Goal: Task Accomplishment & Management: Complete application form

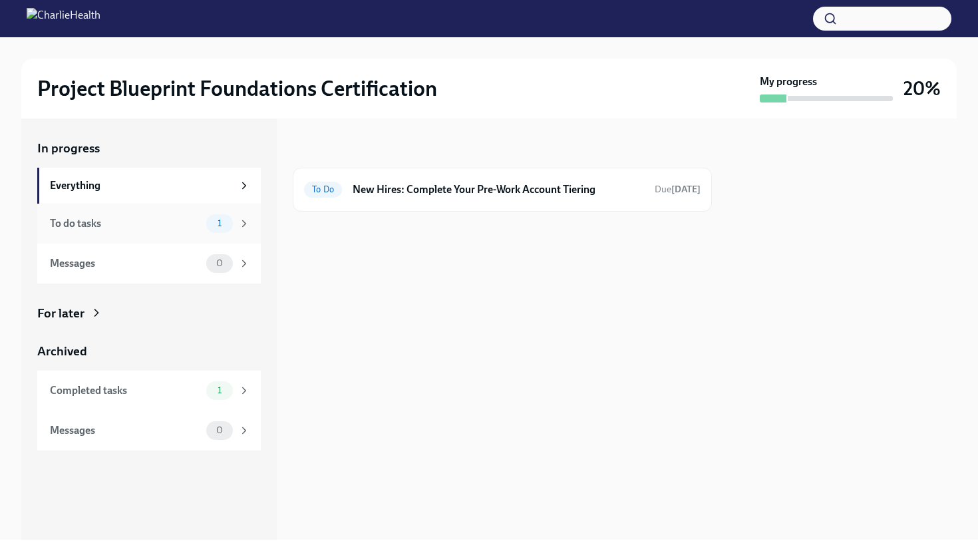
click at [162, 226] on div "To do tasks" at bounding box center [125, 223] width 151 height 15
click at [478, 199] on div "To Do New Hires: Complete Your Pre-Work Account Tiering Due [DATE]" at bounding box center [502, 189] width 397 height 21
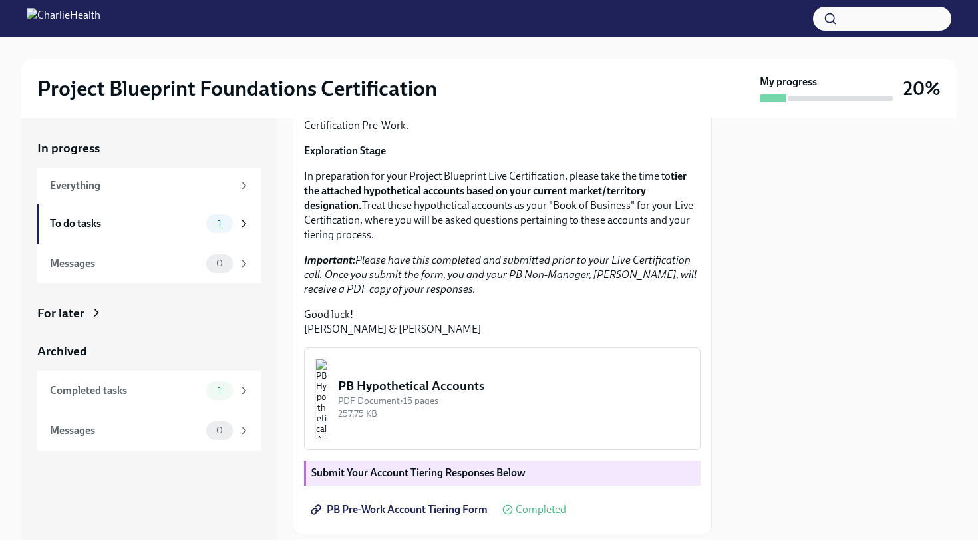
scroll to position [309, 0]
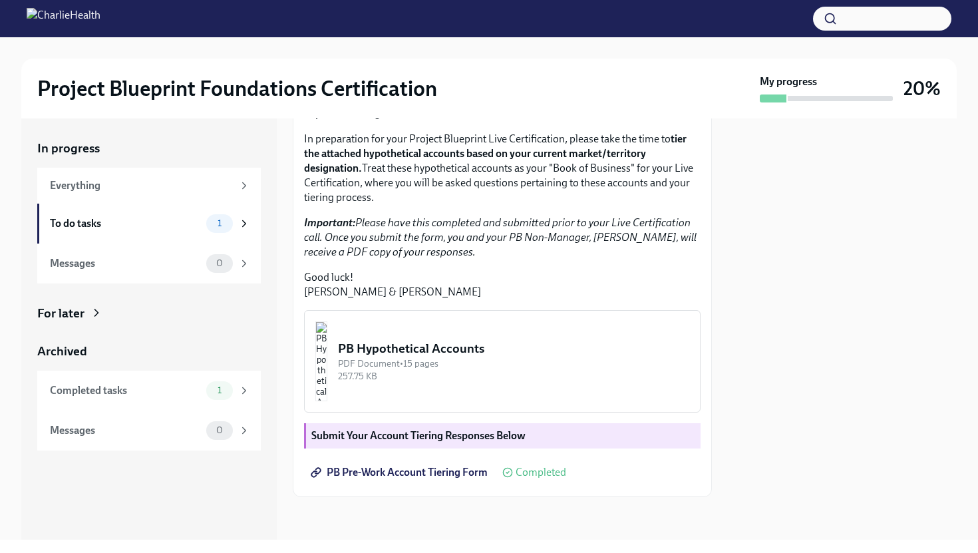
click at [131, 310] on div "For later" at bounding box center [149, 313] width 224 height 17
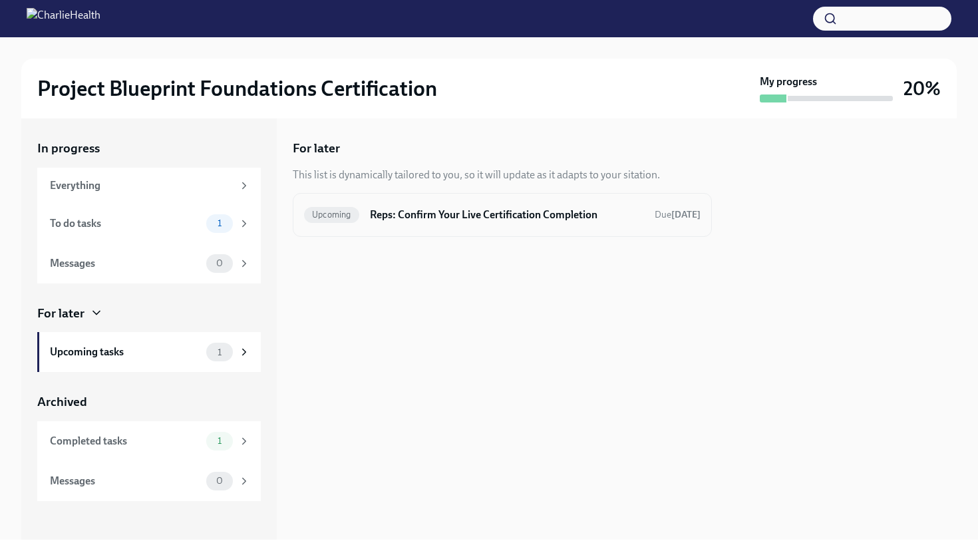
click at [440, 204] on div "Upcoming Reps: Confirm Your Live Certification Completion Due [DATE]" at bounding box center [502, 214] width 397 height 21
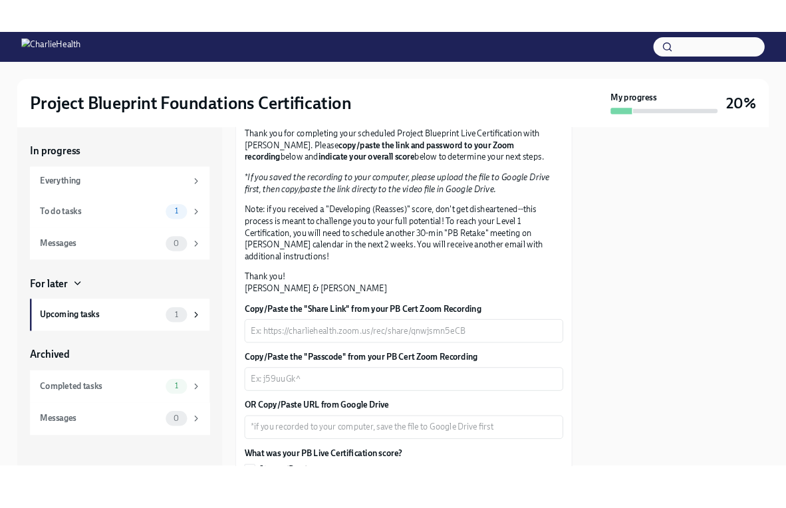
scroll to position [379, 0]
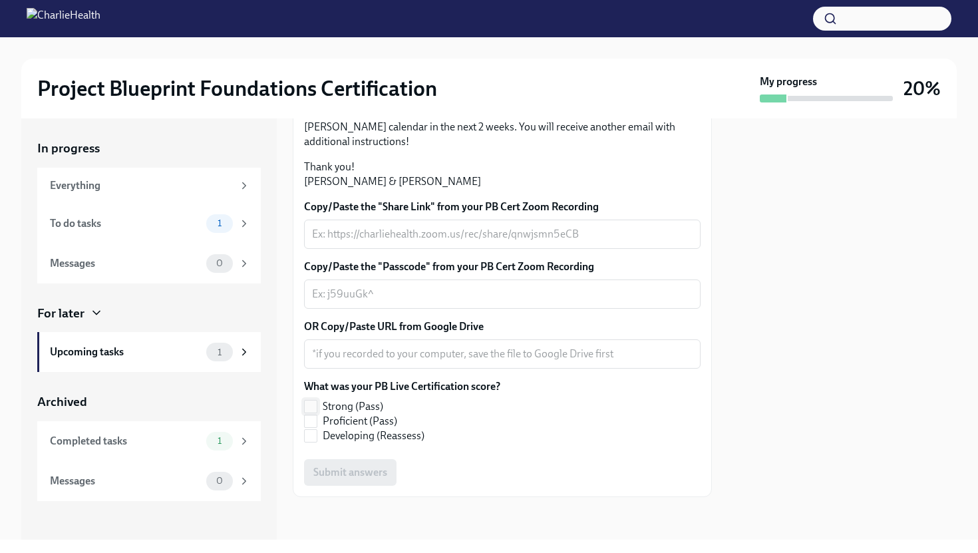
click at [310, 405] on input "Strong (Pass)" at bounding box center [311, 407] width 12 height 12
checkbox input "true"
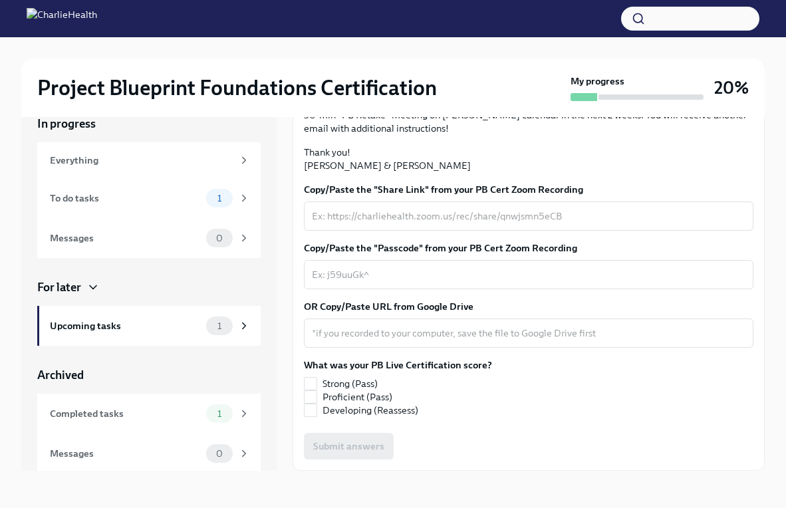
scroll to position [334, 0]
click at [662, 83] on div "My progress" at bounding box center [637, 88] width 133 height 27
click at [621, 65] on div "Project Blueprint Foundations Certification My progress 20%" at bounding box center [393, 88] width 744 height 59
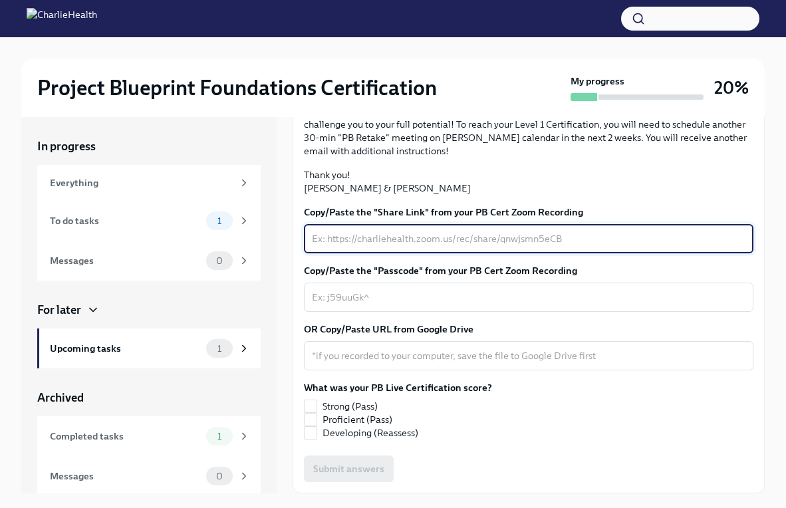
click at [492, 238] on textarea "Copy/Paste the "Share Link" from your PB Cert Zoom Recording" at bounding box center [529, 239] width 434 height 16
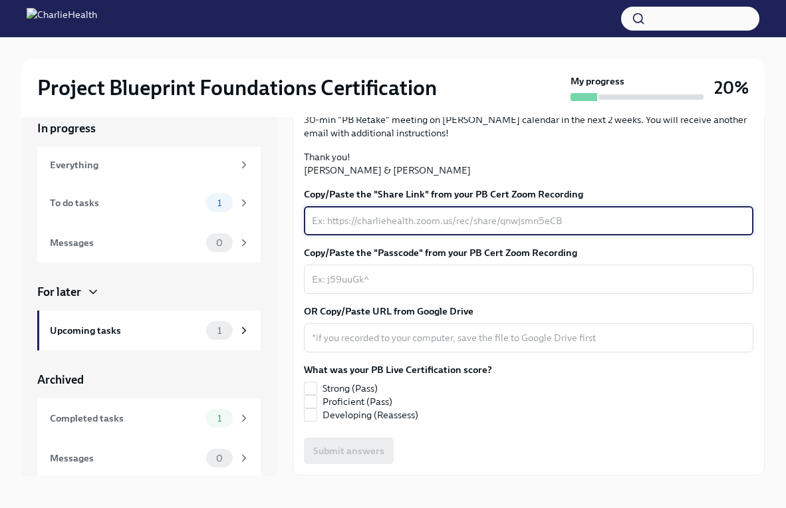
scroll to position [23, 0]
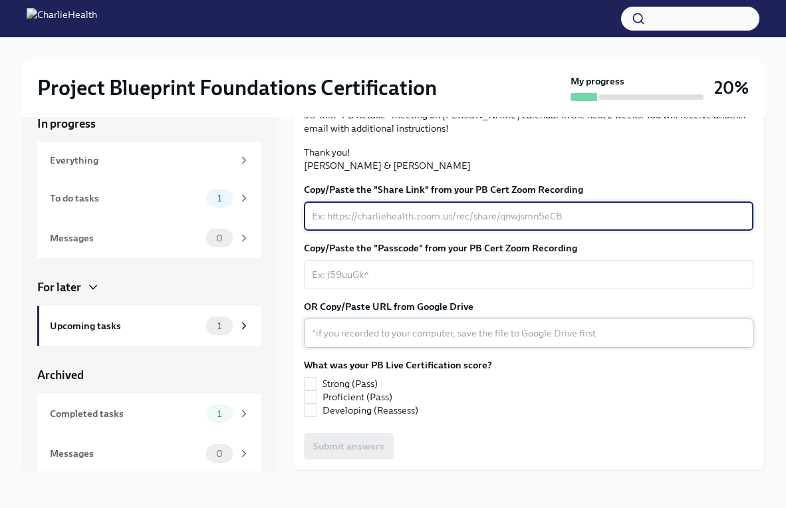
click at [389, 326] on textarea "OR Copy/Paste URL from Google Drive" at bounding box center [529, 333] width 434 height 16
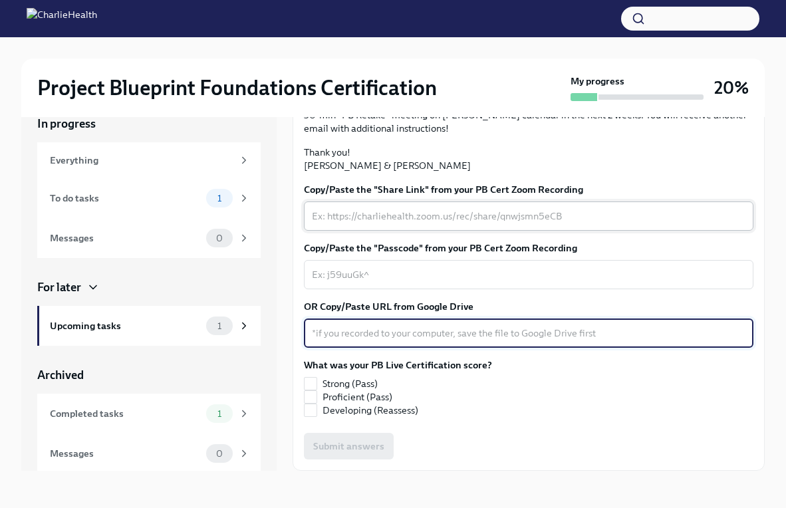
scroll to position [277, 0]
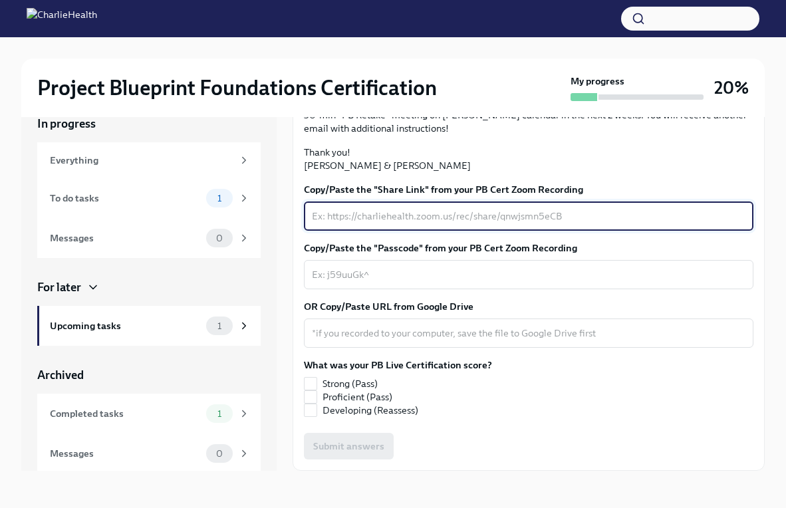
click at [517, 224] on textarea "Copy/Paste the "Share Link" from your PB Cert Zoom Recording" at bounding box center [529, 216] width 434 height 16
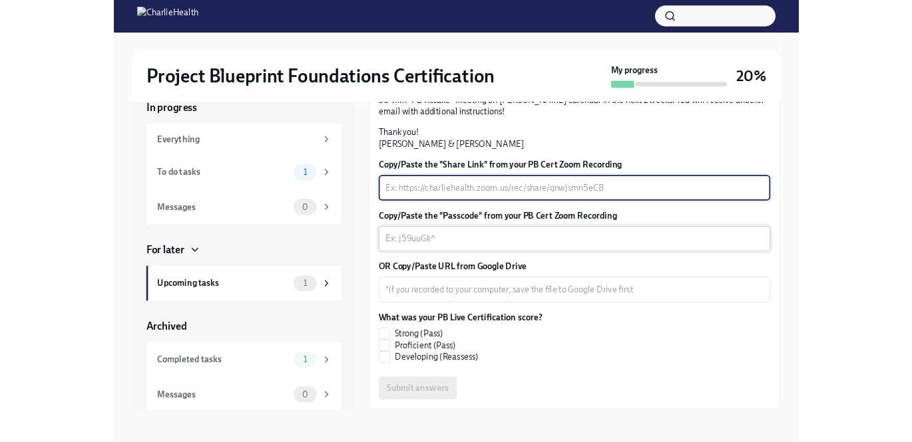
scroll to position [299, 0]
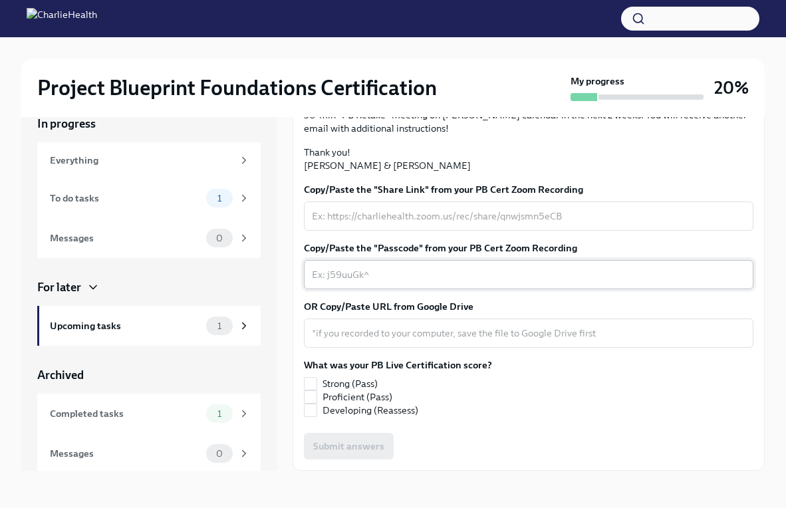
click at [399, 289] on div "x ​" at bounding box center [529, 274] width 450 height 29
click at [425, 231] on div "x ​" at bounding box center [529, 216] width 450 height 29
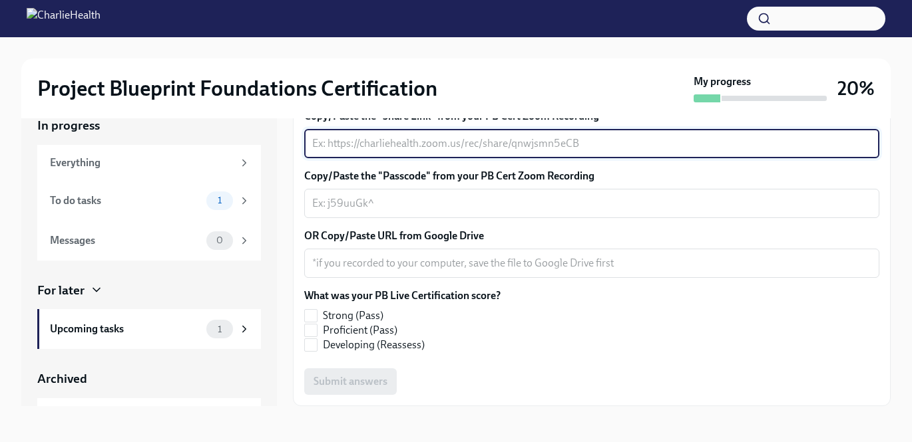
scroll to position [321, 0]
paste textarea "[URL][DOMAIN_NAME]"
type textarea "[URL][DOMAIN_NAME]"
click at [425, 212] on textarea "Copy/Paste the "Passcode" from your PB Cert Zoom Recording" at bounding box center [591, 204] width 559 height 16
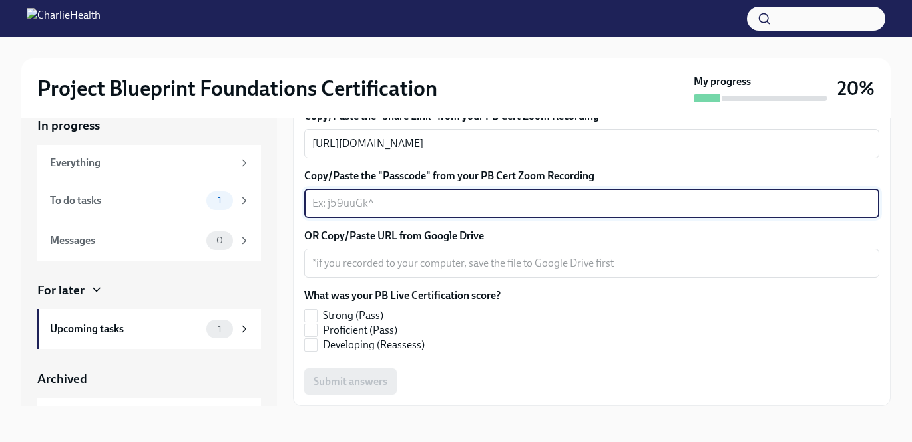
scroll to position [427, 0]
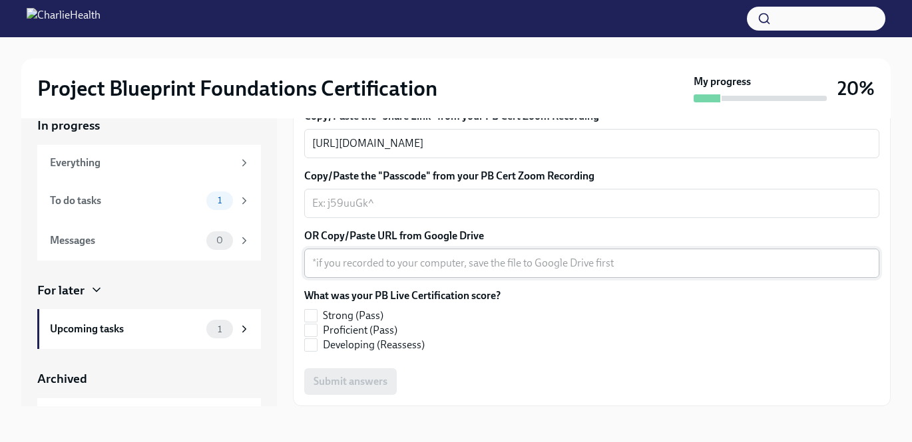
click at [379, 252] on div "x ​" at bounding box center [591, 263] width 575 height 29
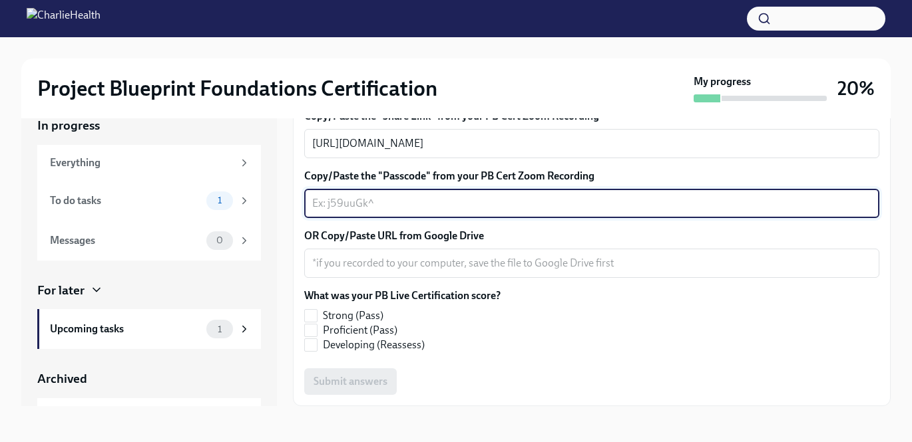
click at [371, 212] on textarea "Copy/Paste the "Passcode" from your PB Cert Zoom Recording" at bounding box center [591, 204] width 559 height 16
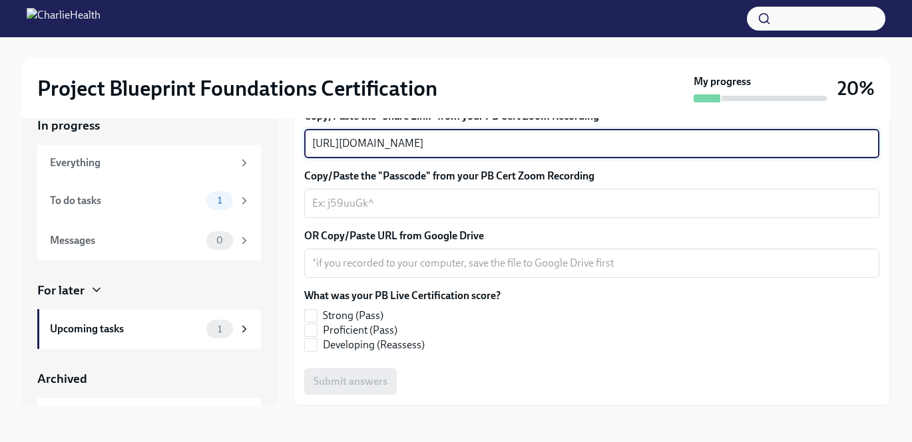
drag, startPoint x: 751, startPoint y: 212, endPoint x: 301, endPoint y: 195, distance: 449.4
click at [301, 195] on div "Hi [PERSON_NAME]! Thank you for completing your scheduled Project Blueprint Liv…" at bounding box center [592, 147] width 598 height 519
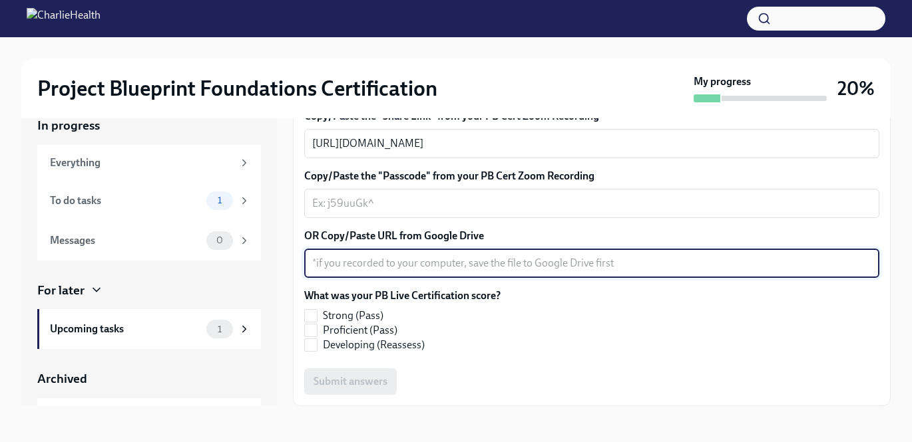
click at [389, 278] on div "x ​" at bounding box center [591, 263] width 575 height 29
paste textarea "[URL][DOMAIN_NAME]"
type textarea "[URL][DOMAIN_NAME]"
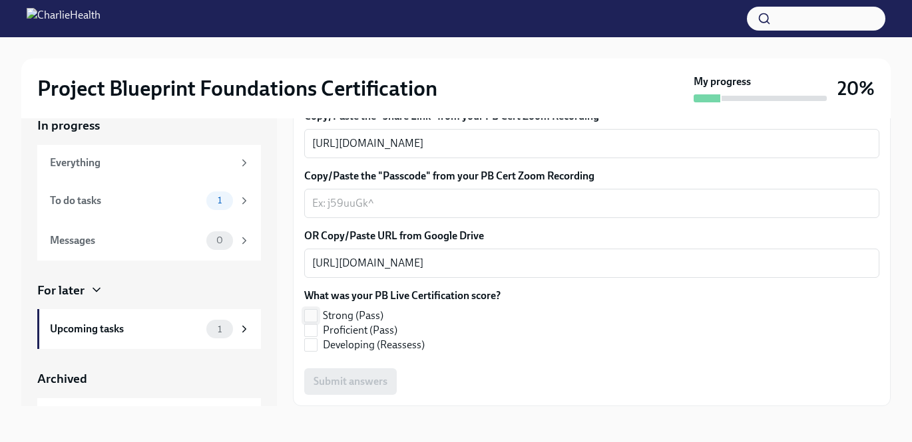
click at [314, 309] on span at bounding box center [310, 315] width 13 height 13
click at [314, 310] on input "Strong (Pass)" at bounding box center [311, 316] width 12 height 12
checkbox input "true"
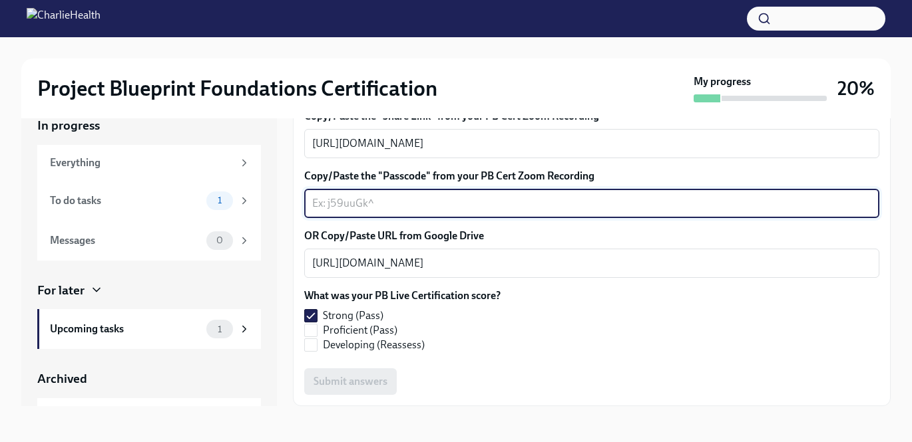
click at [426, 212] on textarea "Copy/Paste the "Passcode" from your PB Cert Zoom Recording" at bounding box center [591, 204] width 559 height 16
click at [405, 152] on textarea "[URL][DOMAIN_NAME]" at bounding box center [591, 144] width 559 height 16
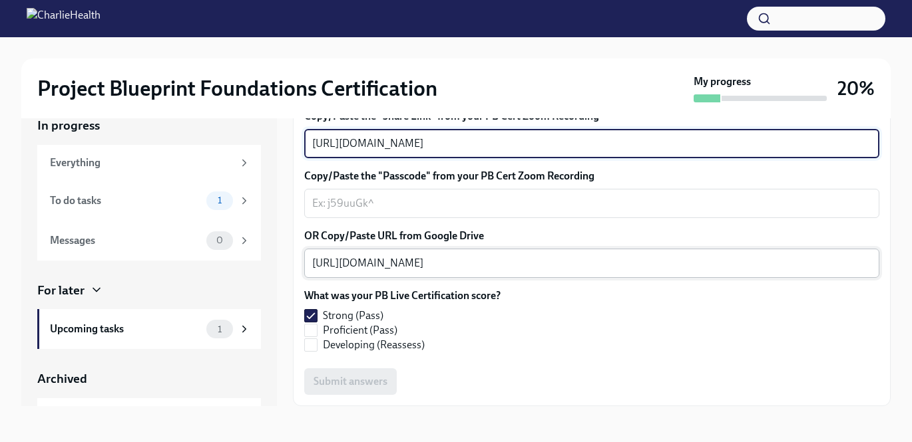
scroll to position [405, 0]
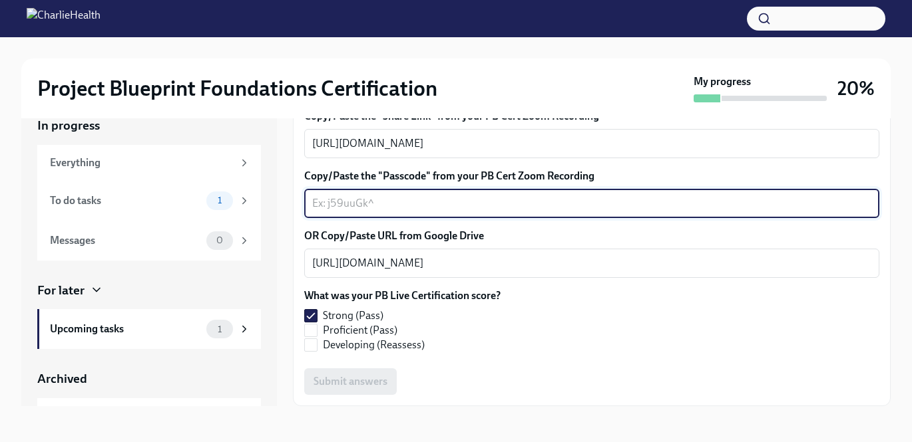
click at [422, 212] on textarea "Copy/Paste the "Passcode" from your PB Cert Zoom Recording" at bounding box center [591, 204] width 559 height 16
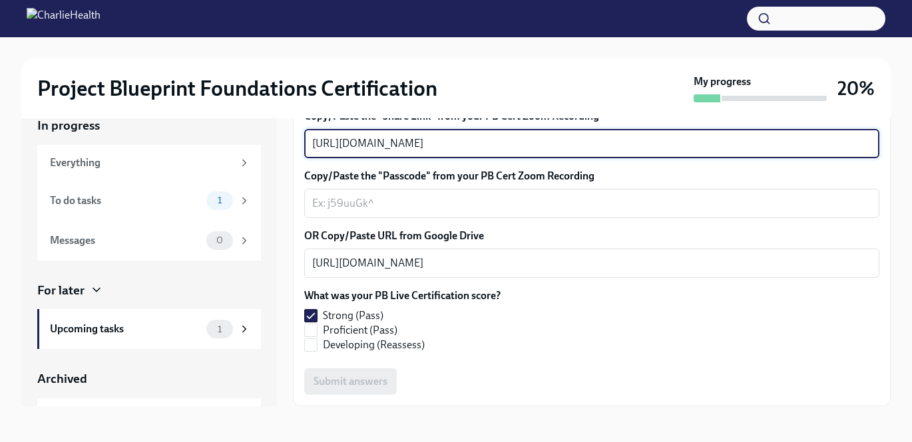
click at [605, 152] on textarea "[URL][DOMAIN_NAME]" at bounding box center [591, 144] width 559 height 16
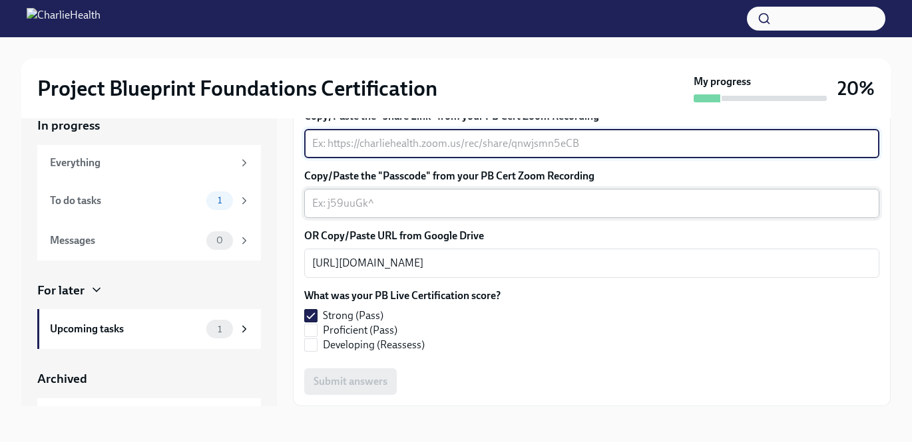
click at [538, 212] on textarea "Copy/Paste the "Passcode" from your PB Cert Zoom Recording" at bounding box center [591, 204] width 559 height 16
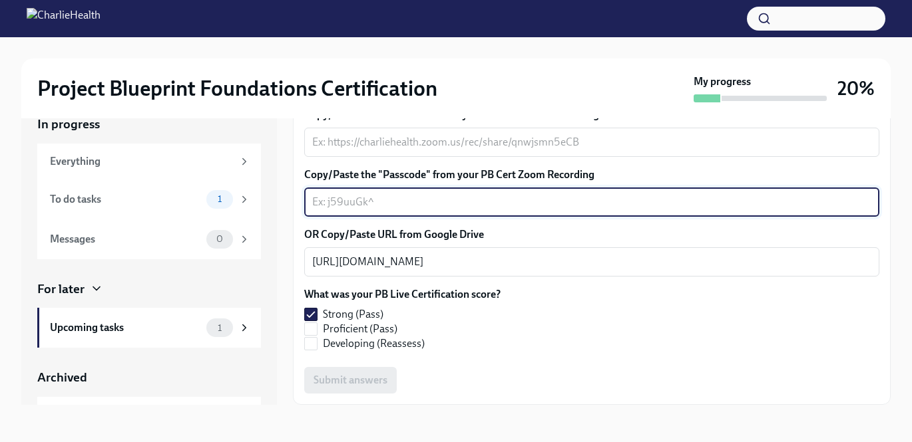
scroll to position [122, 0]
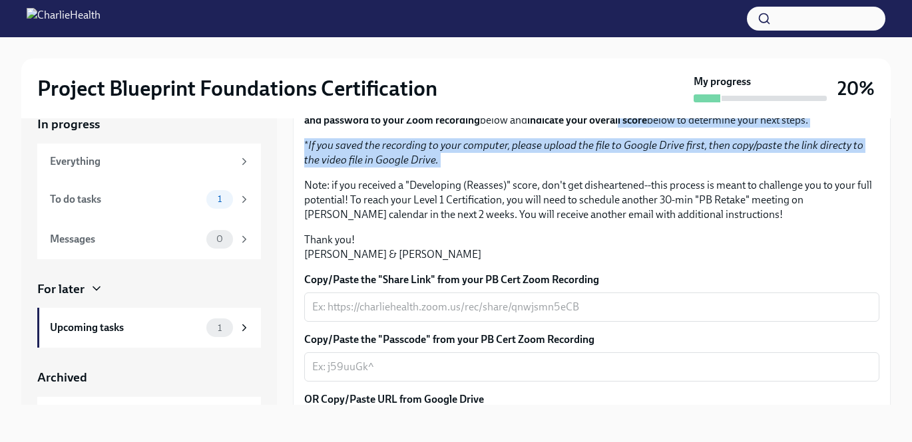
drag, startPoint x: 602, startPoint y: 267, endPoint x: 742, endPoint y: 313, distance: 147.3
click at [741, 262] on div "Hi [PERSON_NAME]! Thank you for completing your scheduled Project Blueprint Liv…" at bounding box center [591, 167] width 575 height 189
click at [742, 262] on div "Hi [PERSON_NAME]! Thank you for completing your scheduled Project Blueprint Liv…" at bounding box center [591, 167] width 575 height 189
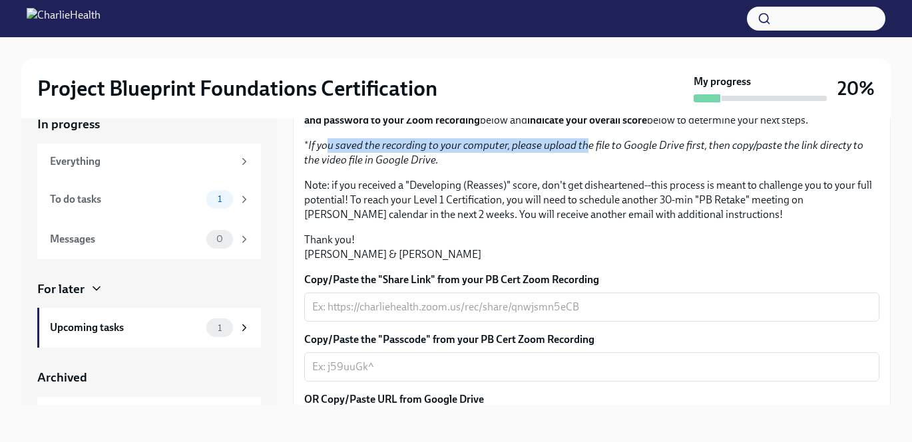
drag, startPoint x: 329, startPoint y: 291, endPoint x: 586, endPoint y: 279, distance: 256.4
click at [586, 166] on em "If you saved the recording to your computer, please upload the file to Google D…" at bounding box center [583, 152] width 559 height 27
drag, startPoint x: 586, startPoint y: 279, endPoint x: 769, endPoint y: 273, distance: 183.1
click at [769, 262] on div "Hi [PERSON_NAME]! Thank you for completing your scheduled Project Blueprint Liv…" at bounding box center [591, 167] width 575 height 189
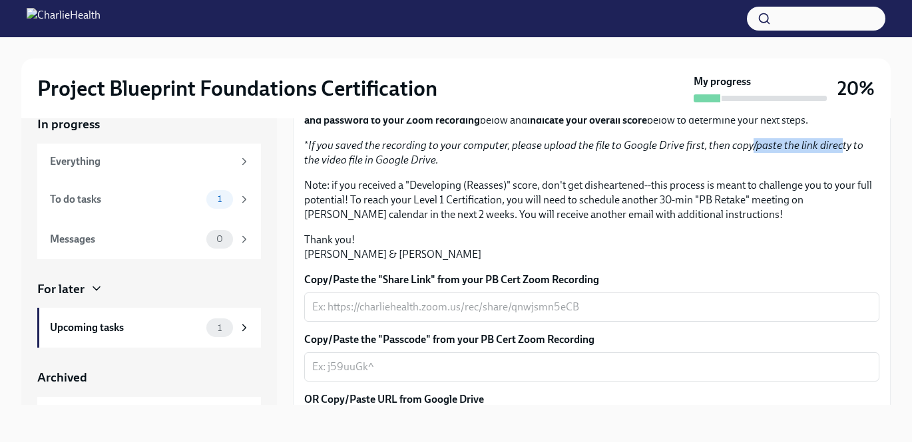
drag, startPoint x: 745, startPoint y: 287, endPoint x: 833, endPoint y: 285, distance: 87.9
click at [834, 166] on em "If you saved the recording to your computer, please upload the file to Google D…" at bounding box center [583, 152] width 559 height 27
click at [833, 166] on em "If you saved the recording to your computer, please upload the file to Google D…" at bounding box center [583, 152] width 559 height 27
drag, startPoint x: 833, startPoint y: 285, endPoint x: 341, endPoint y: 303, distance: 492.7
click at [340, 166] on em "If you saved the recording to your computer, please upload the file to Google D…" at bounding box center [583, 152] width 559 height 27
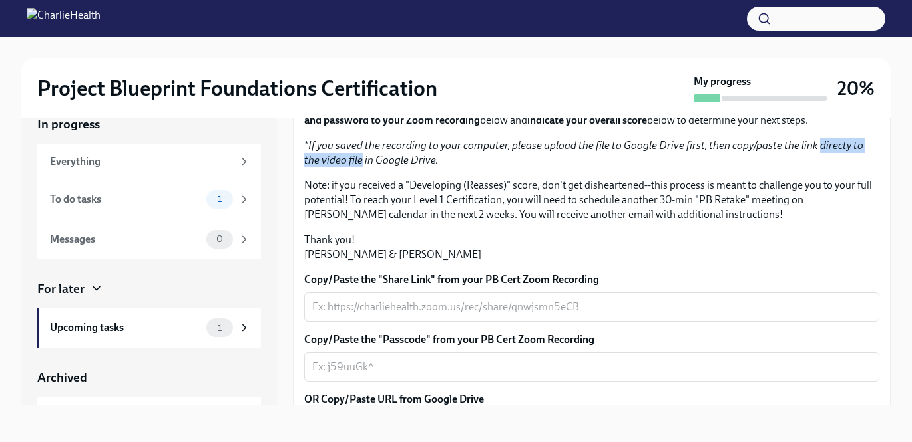
click at [341, 166] on em "If you saved the recording to your computer, please upload the file to Google D…" at bounding box center [583, 152] width 559 height 27
drag, startPoint x: 341, startPoint y: 303, endPoint x: 332, endPoint y: 289, distance: 16.4
click at [333, 166] on em "If you saved the recording to your computer, please upload the file to Google D…" at bounding box center [583, 152] width 559 height 27
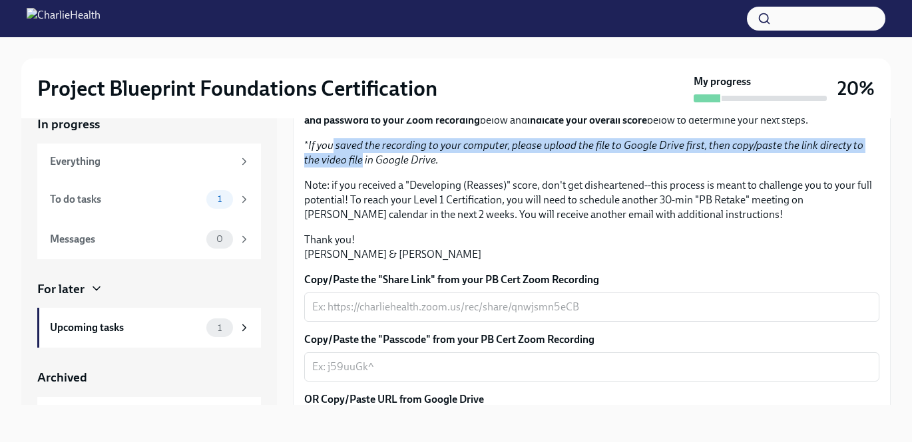
click at [332, 166] on em "If you saved the recording to your computer, please upload the file to Google D…" at bounding box center [583, 152] width 559 height 27
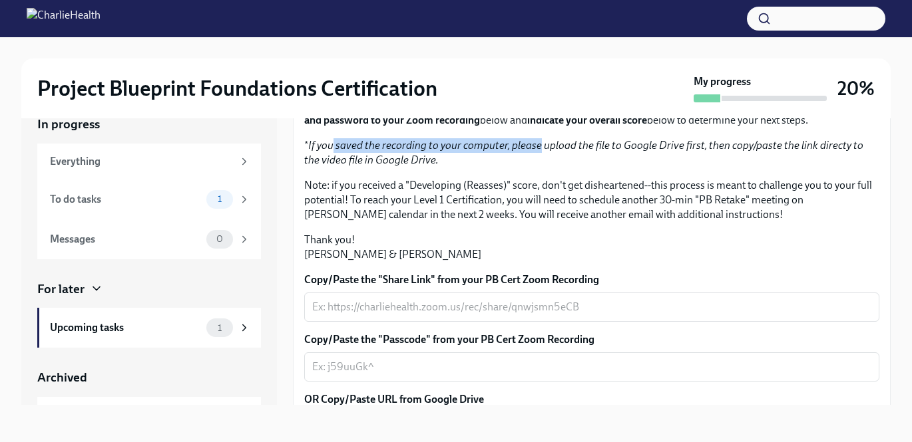
drag, startPoint x: 332, startPoint y: 289, endPoint x: 519, endPoint y: 286, distance: 187.0
click at [520, 166] on em "If you saved the recording to your computer, please upload the file to Google D…" at bounding box center [583, 152] width 559 height 27
click at [519, 166] on em "If you saved the recording to your computer, please upload the file to Google D…" at bounding box center [583, 152] width 559 height 27
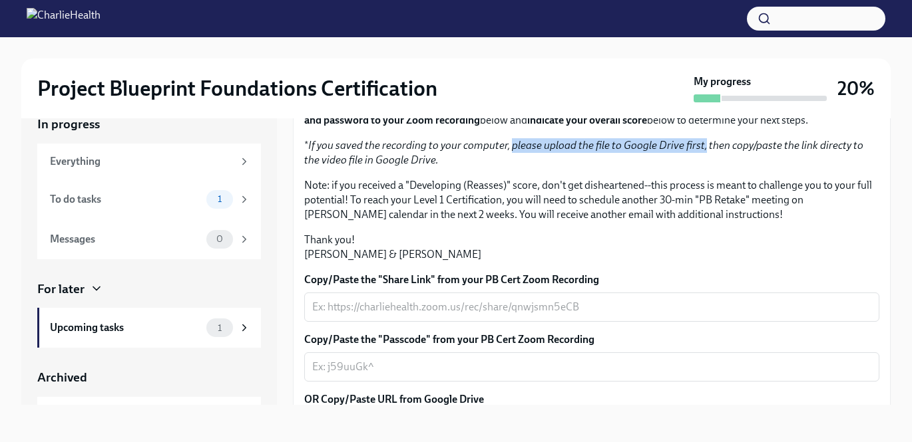
drag, startPoint x: 519, startPoint y: 286, endPoint x: 697, endPoint y: 285, distance: 178.3
click at [697, 166] on em "If you saved the recording to your computer, please upload the file to Google D…" at bounding box center [583, 152] width 559 height 27
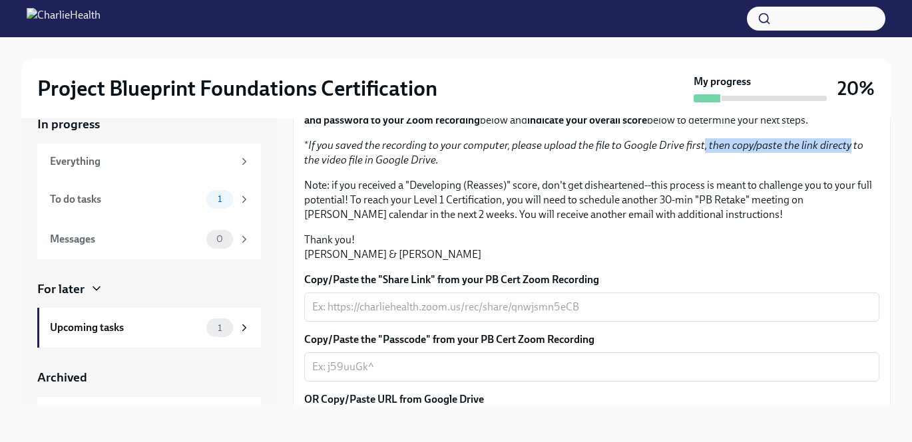
drag, startPoint x: 697, startPoint y: 285, endPoint x: 823, endPoint y: 287, distance: 125.8
click at [823, 166] on em "If you saved the recording to your computer, please upload the file to Google D…" at bounding box center [583, 152] width 559 height 27
click at [470, 222] on p "Note: if you received a "Developing (Reasses)" score, don't get disheartened--t…" at bounding box center [591, 200] width 575 height 44
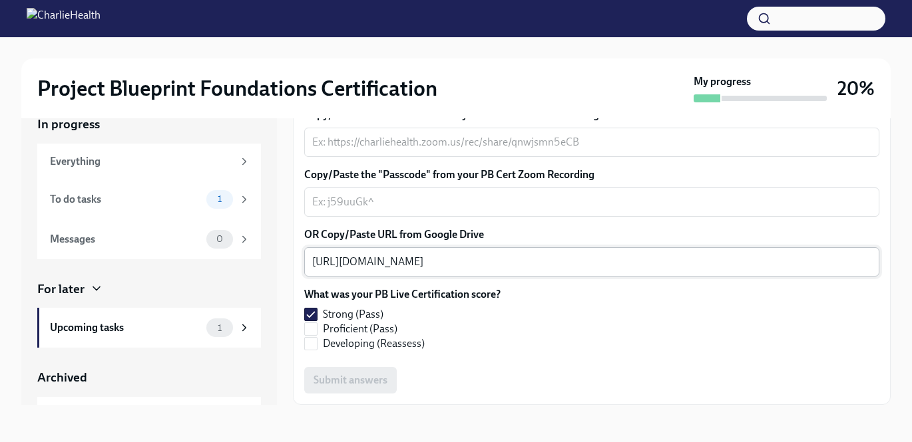
scroll to position [393, 0]
click at [532, 210] on textarea "Copy/Paste the "Passcode" from your PB Cert Zoom Recording" at bounding box center [591, 202] width 559 height 16
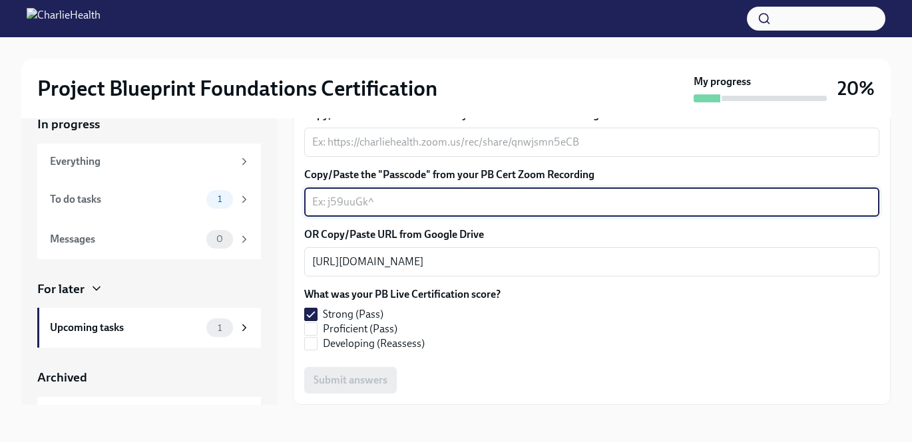
paste textarea "[URL][DOMAIN_NAME]"
type textarea "[URL][DOMAIN_NAME]"
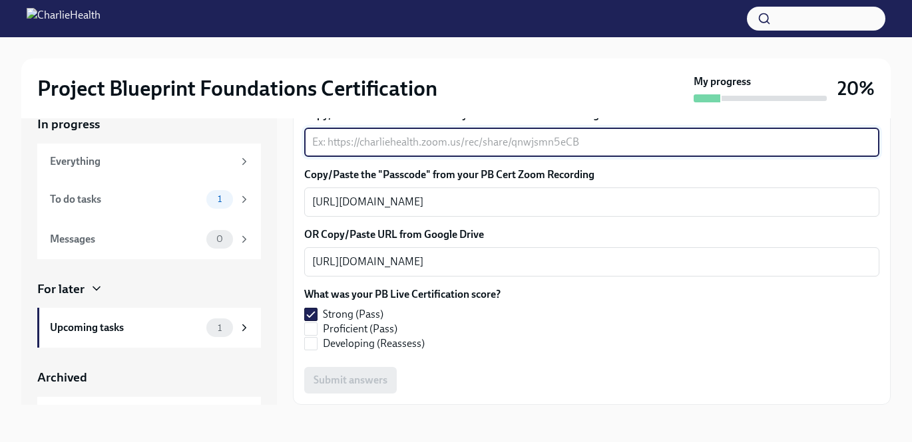
click at [473, 150] on textarea "Copy/Paste the "Share Link" from your PB Cert Zoom Recording" at bounding box center [591, 142] width 559 height 16
paste textarea "[URL][DOMAIN_NAME]"
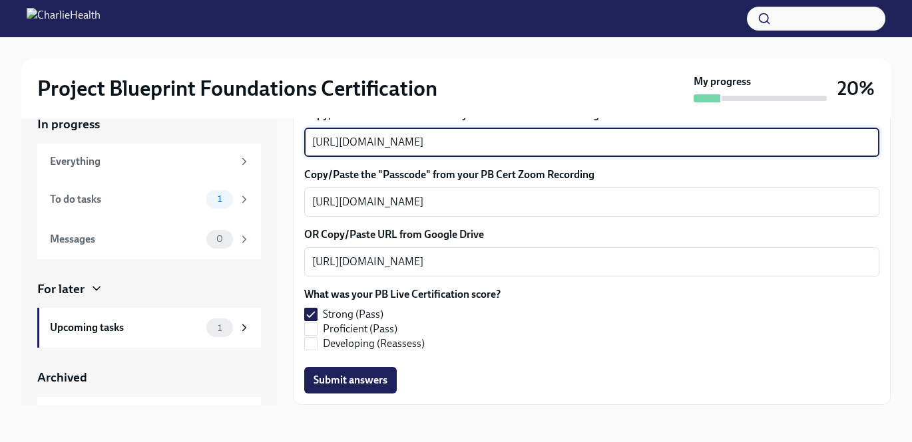
scroll to position [401, 0]
type textarea "[URL][DOMAIN_NAME]"
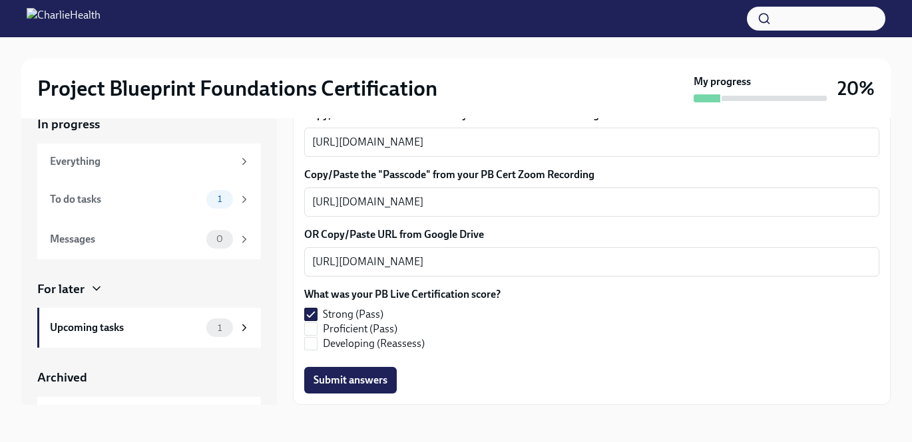
scroll to position [375, 0]
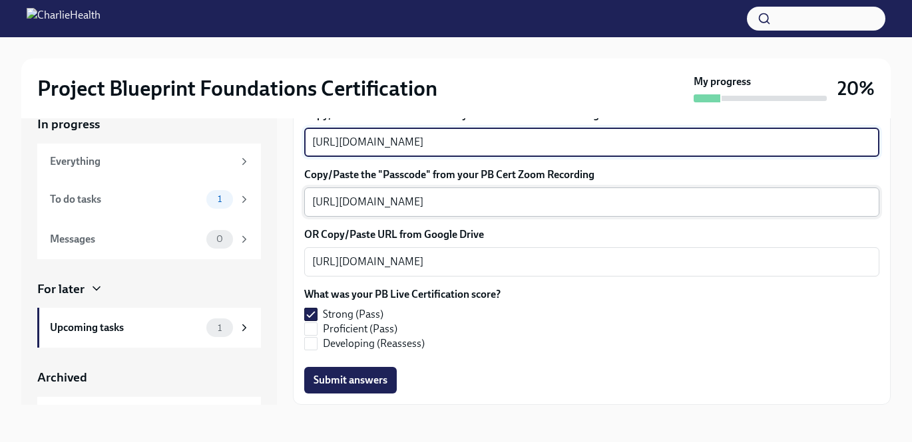
click at [759, 210] on textarea "[URL][DOMAIN_NAME]" at bounding box center [591, 202] width 559 height 16
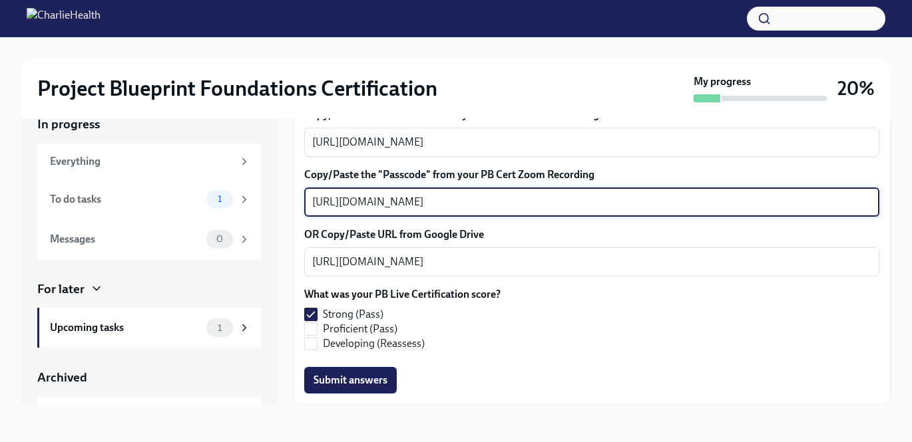
click at [759, 210] on textarea "[URL][DOMAIN_NAME]" at bounding box center [591, 202] width 559 height 16
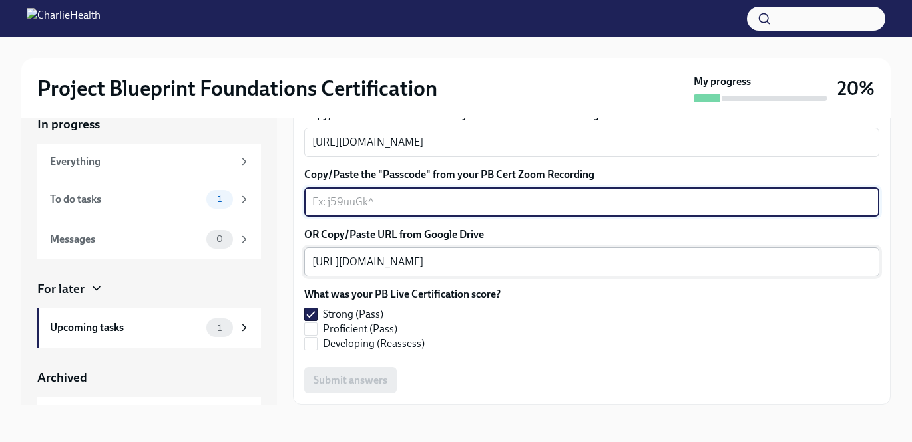
click at [751, 270] on textarea "[URL][DOMAIN_NAME]" at bounding box center [591, 262] width 559 height 16
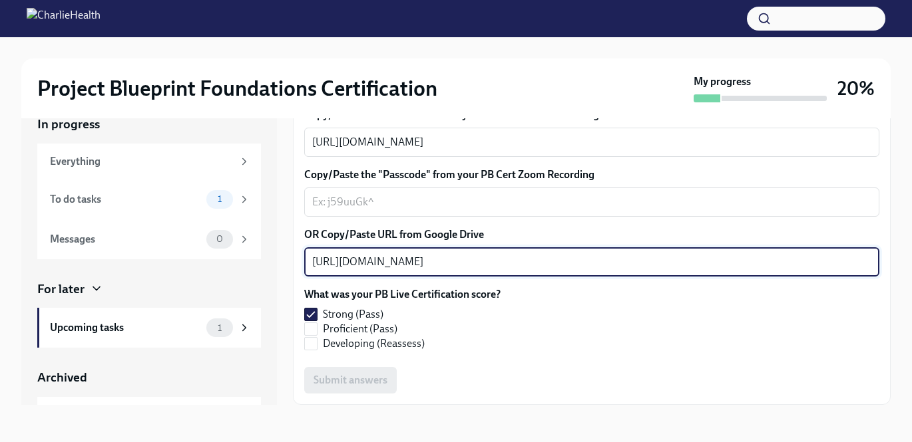
click at [751, 270] on textarea "[URL][DOMAIN_NAME]" at bounding box center [591, 262] width 559 height 16
type textarea "\"
paste textarea "[URL][DOMAIN_NAME]"
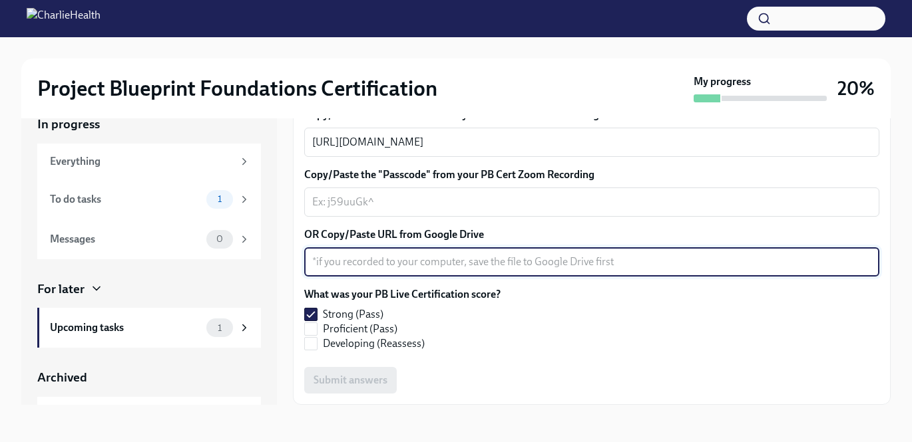
type textarea "[URL][DOMAIN_NAME]"
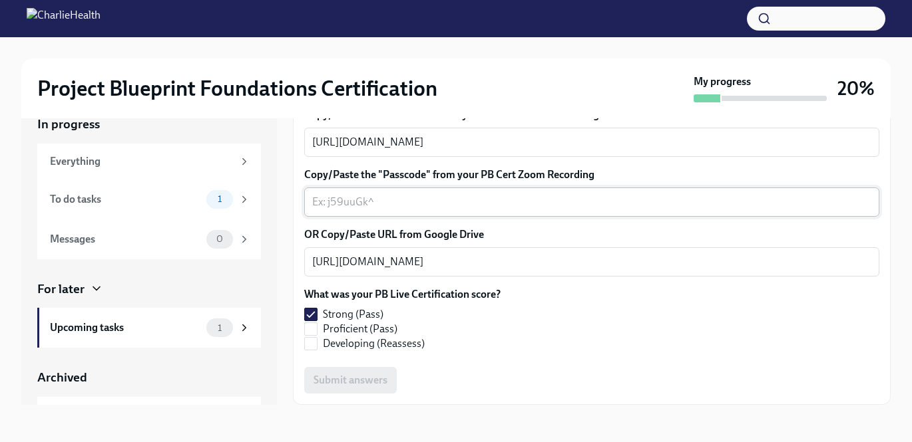
click at [468, 192] on div "x ​" at bounding box center [591, 202] width 575 height 29
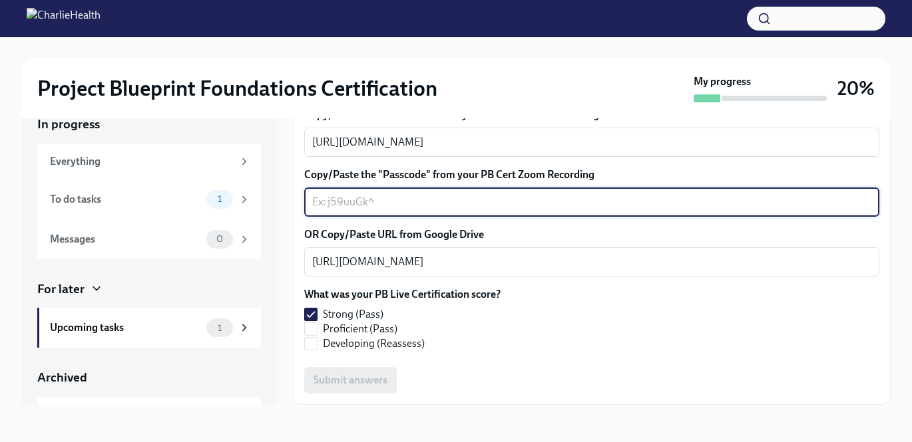
scroll to position [367, 0]
paste textarea "[URL][DOMAIN_NAME]"
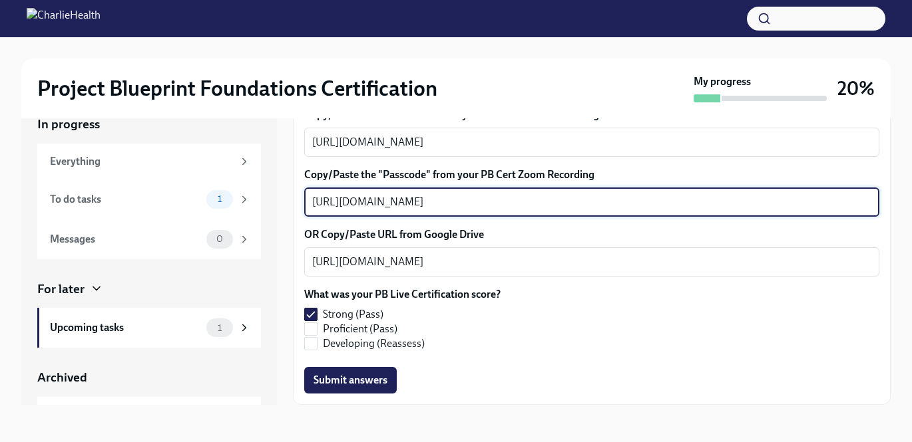
click at [769, 210] on textarea "[URL][DOMAIN_NAME]" at bounding box center [591, 202] width 559 height 16
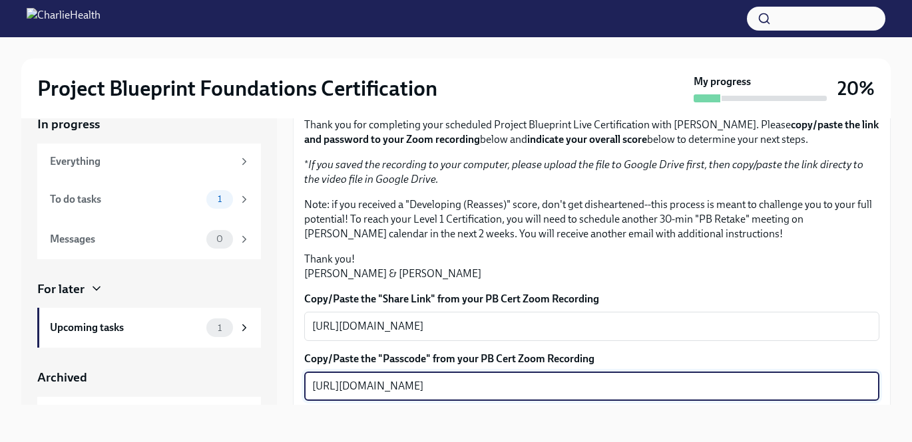
scroll to position [427, 0]
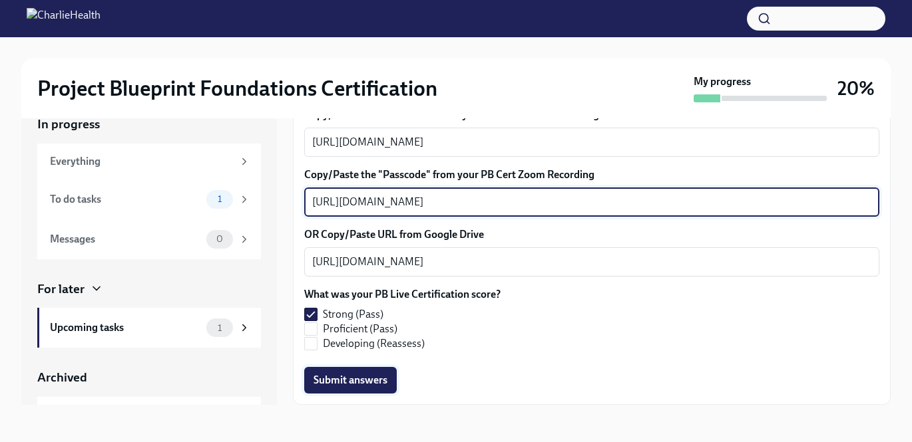
type textarea "[URL][DOMAIN_NAME]"
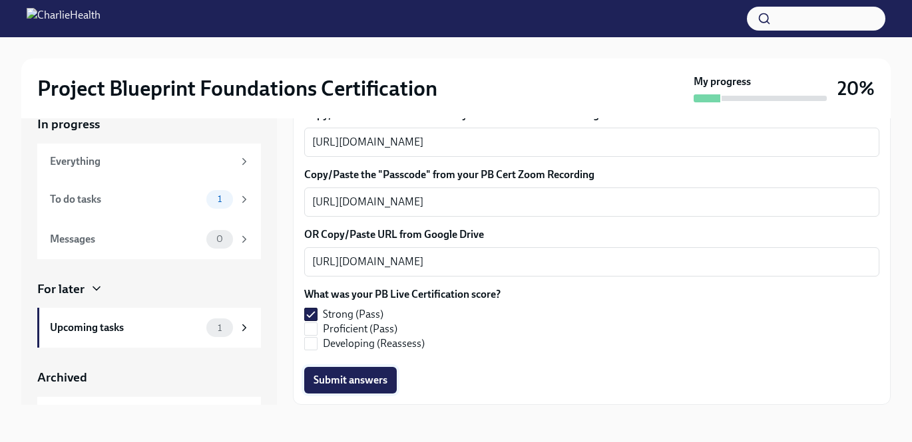
click at [347, 371] on button "Submit answers" at bounding box center [350, 380] width 92 height 27
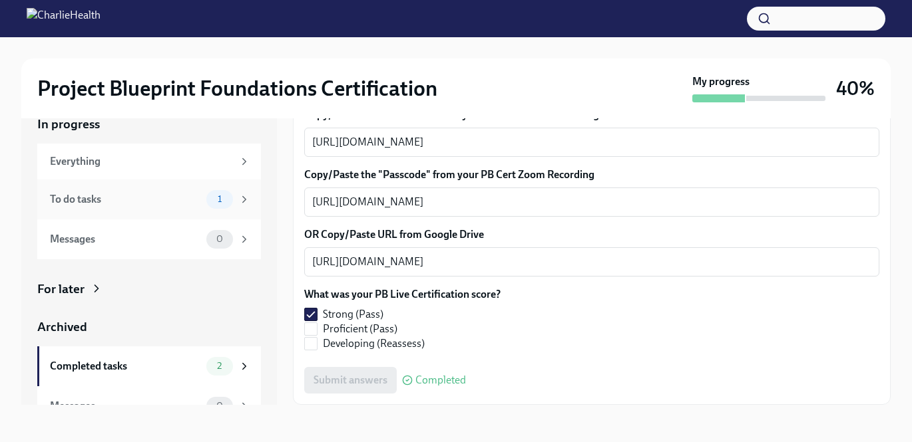
click at [130, 195] on div "To do tasks" at bounding box center [125, 199] width 151 height 15
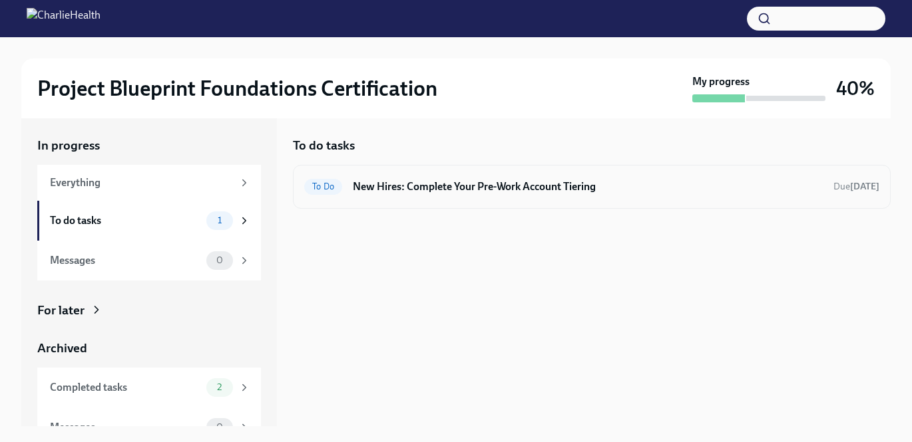
click at [448, 168] on div "To Do New Hires: Complete Your Pre-Work Account Tiering Due [DATE]" at bounding box center [592, 187] width 598 height 44
click at [438, 180] on h6 "New Hires: Complete Your Pre-Work Account Tiering" at bounding box center [588, 187] width 470 height 15
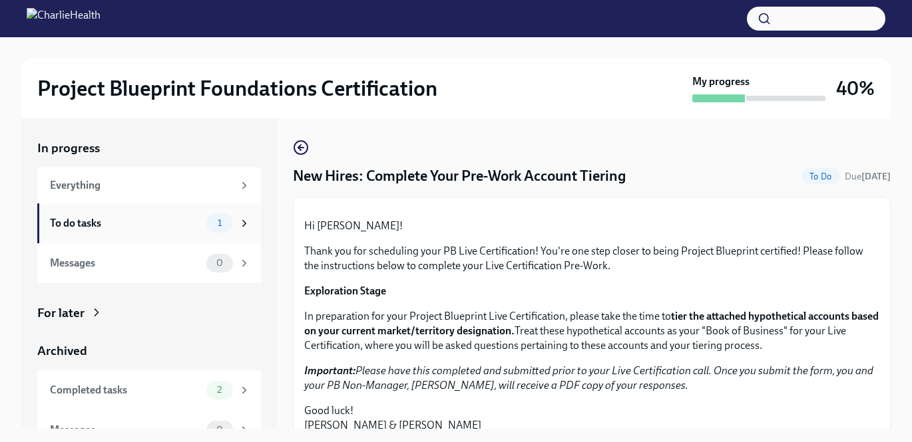
click at [133, 218] on div "To do tasks" at bounding box center [125, 223] width 151 height 15
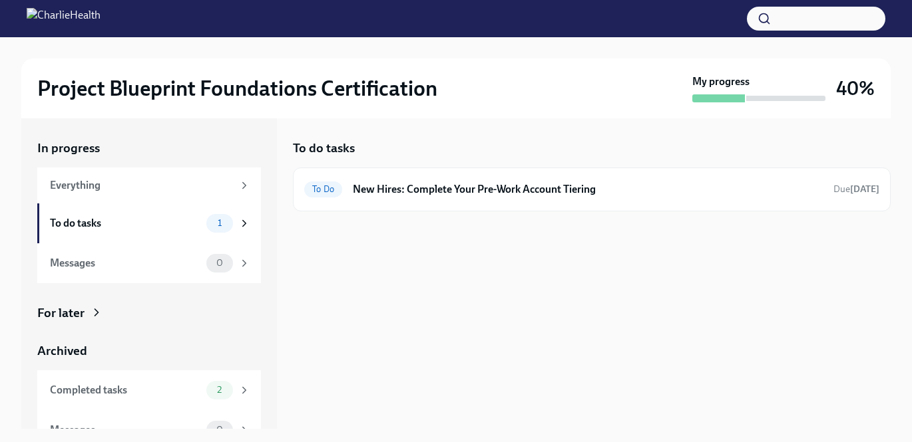
scroll to position [3, 0]
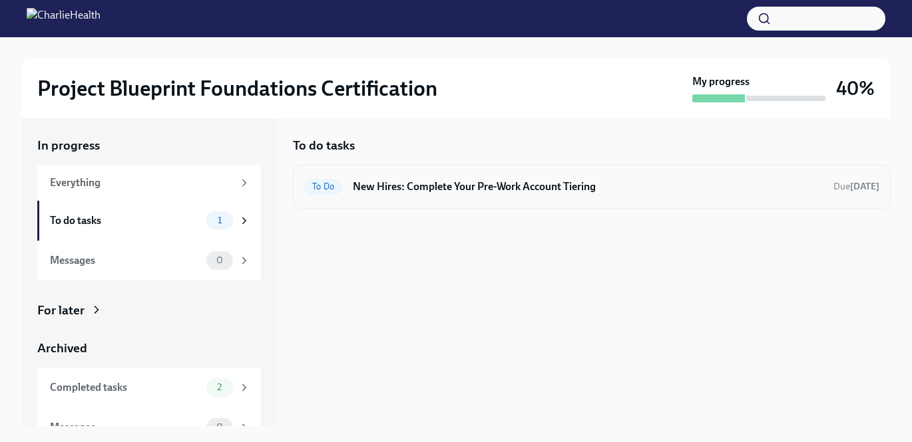
click at [412, 188] on h6 "New Hires: Complete Your Pre-Work Account Tiering" at bounding box center [588, 187] width 470 height 15
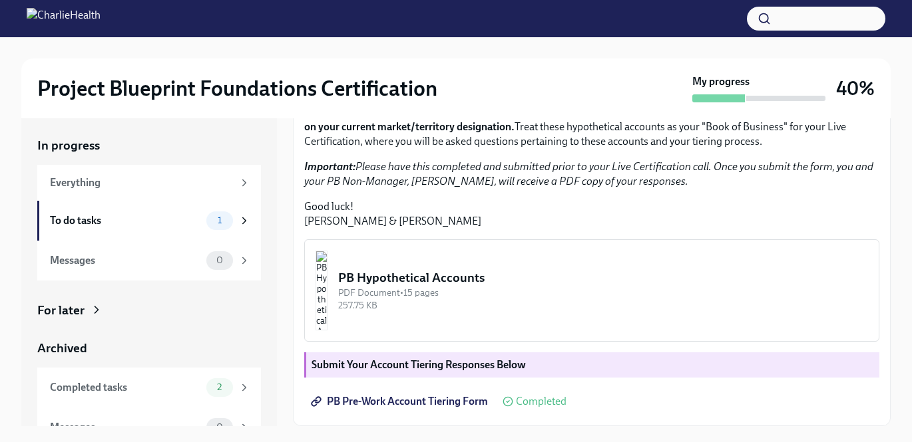
scroll to position [24, 0]
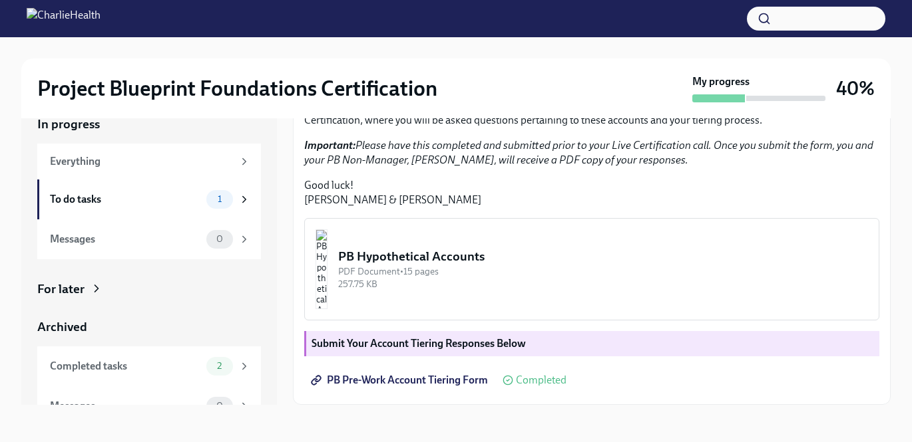
click at [389, 375] on span "PB Pre-Work Account Tiering Form" at bounding box center [400, 380] width 174 height 13
click at [327, 270] on img "button" at bounding box center [321, 270] width 12 height 80
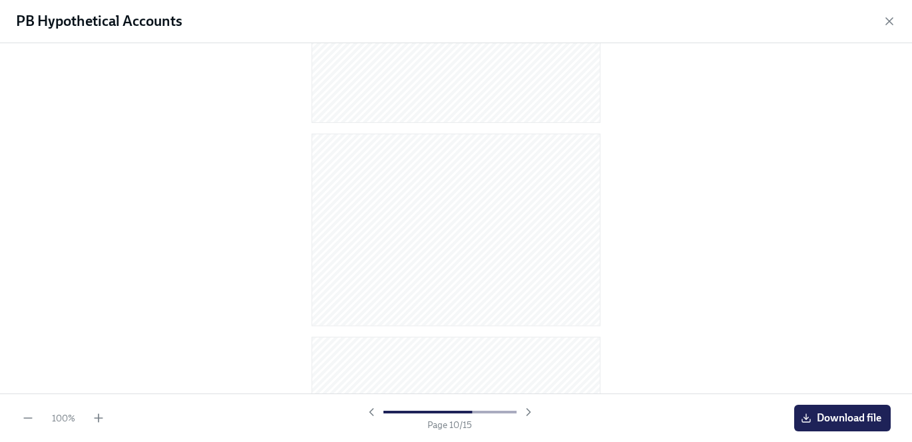
scroll to position [2711, 0]
click at [88, 423] on div "100 %" at bounding box center [63, 418] width 84 height 13
click at [885, 16] on icon "button" at bounding box center [888, 21] width 13 height 13
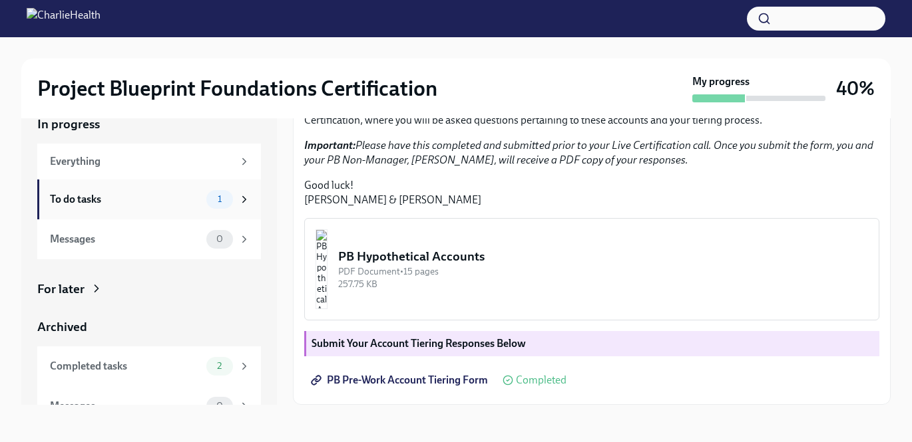
click at [146, 206] on div "To do tasks 1" at bounding box center [150, 199] width 200 height 19
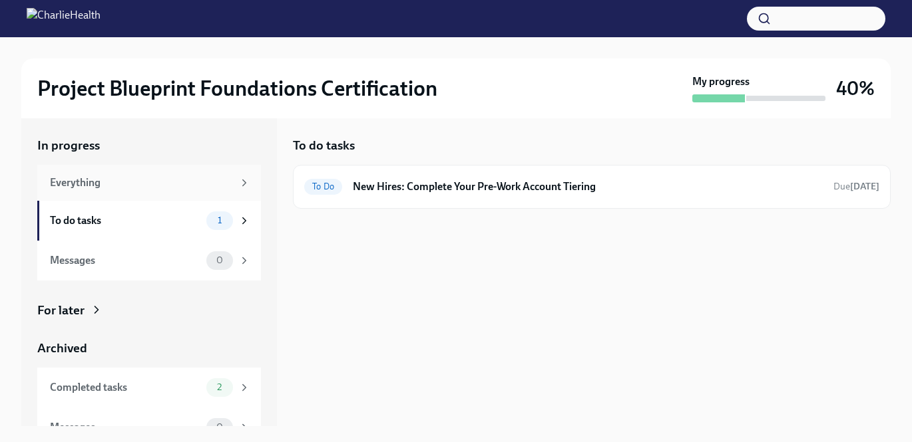
click at [126, 184] on div "Everything" at bounding box center [141, 183] width 183 height 15
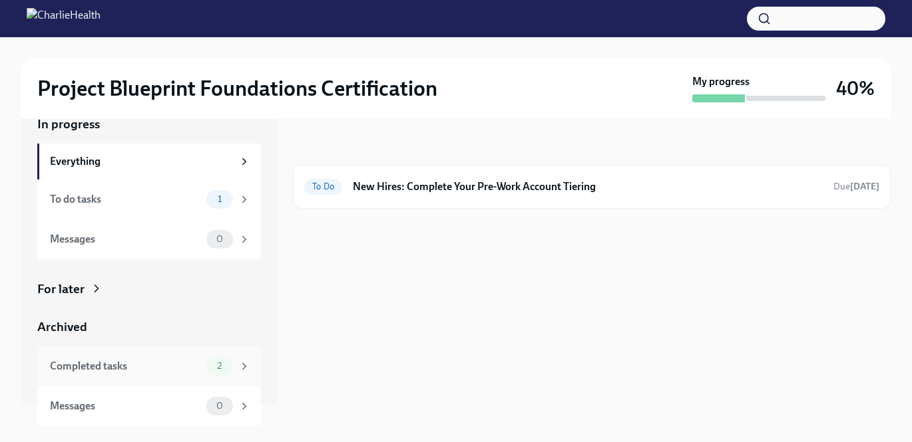
click at [130, 348] on div "Completed tasks 2" at bounding box center [149, 367] width 224 height 40
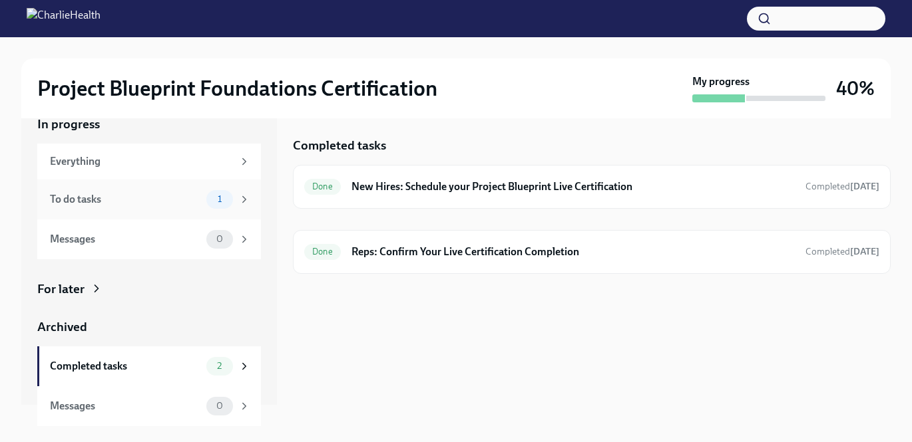
click at [160, 188] on div "To do tasks 1" at bounding box center [149, 200] width 224 height 40
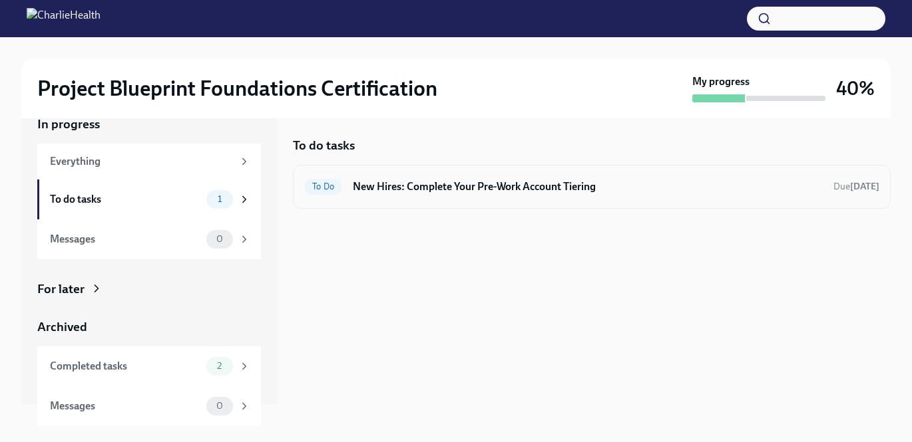
click at [430, 170] on div "To Do New Hires: Complete Your Pre-Work Account Tiering Due [DATE]" at bounding box center [592, 187] width 598 height 44
click at [430, 177] on div "To Do New Hires: Complete Your Pre-Work Account Tiering Due [DATE]" at bounding box center [591, 186] width 575 height 21
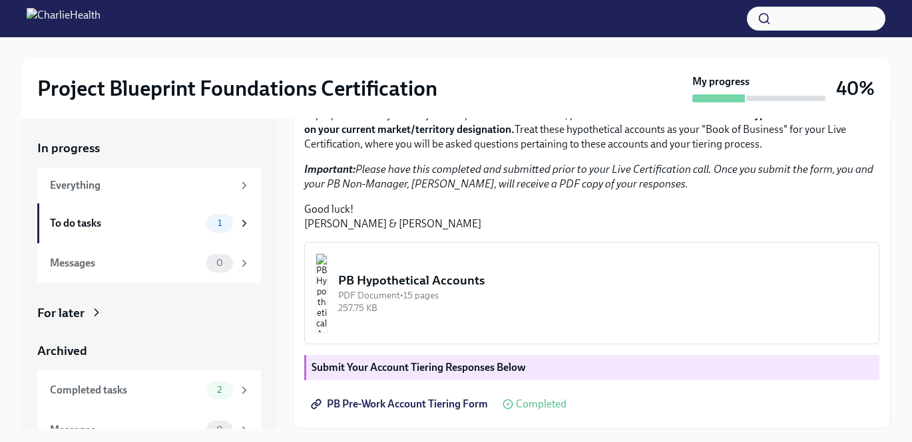
click at [44, 311] on div "For later" at bounding box center [60, 313] width 47 height 17
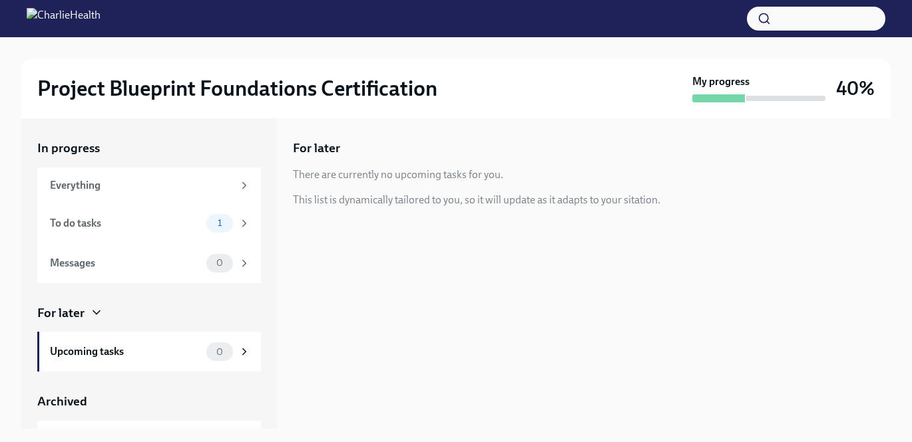
scroll to position [3, 0]
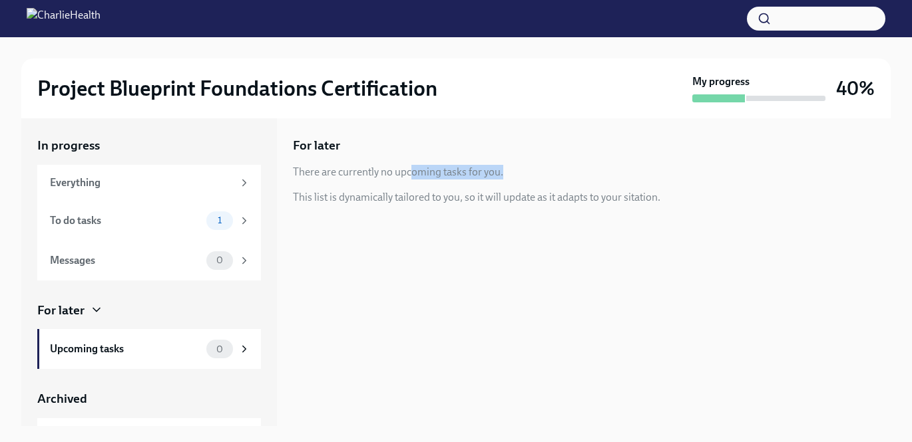
drag, startPoint x: 415, startPoint y: 180, endPoint x: 343, endPoint y: 166, distance: 73.1
click at [343, 166] on div "For later There are currently no upcoming tasks for you. This list is dynamical…" at bounding box center [592, 171] width 598 height 68
click at [343, 166] on div "There are currently no upcoming tasks for you." at bounding box center [398, 172] width 210 height 15
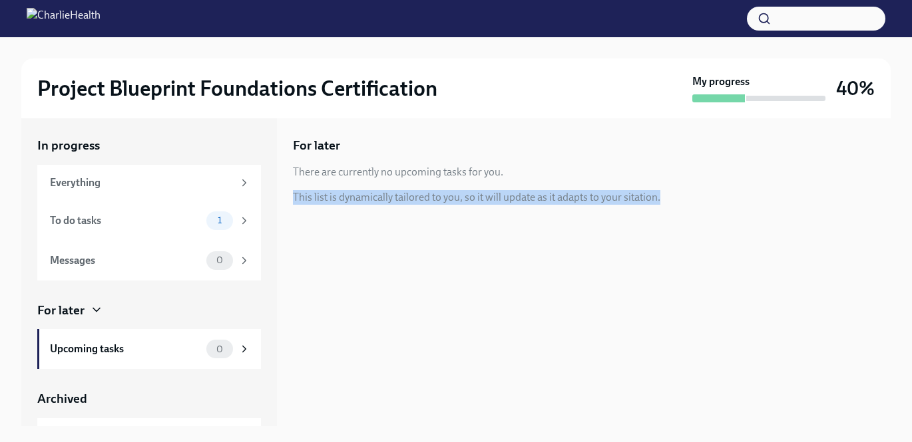
drag, startPoint x: 358, startPoint y: 184, endPoint x: 492, endPoint y: 228, distance: 140.8
click at [494, 230] on div "For later There are currently no upcoming tasks for you. This list is dynamical…" at bounding box center [592, 271] width 598 height 311
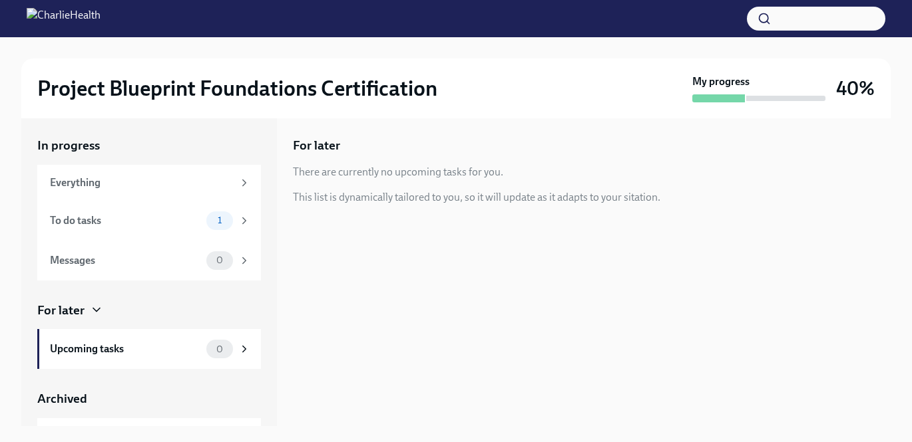
click at [450, 218] on div "For later There are currently no upcoming tasks for you. This list is dynamical…" at bounding box center [592, 271] width 598 height 311
